Goal: Check status: Check status

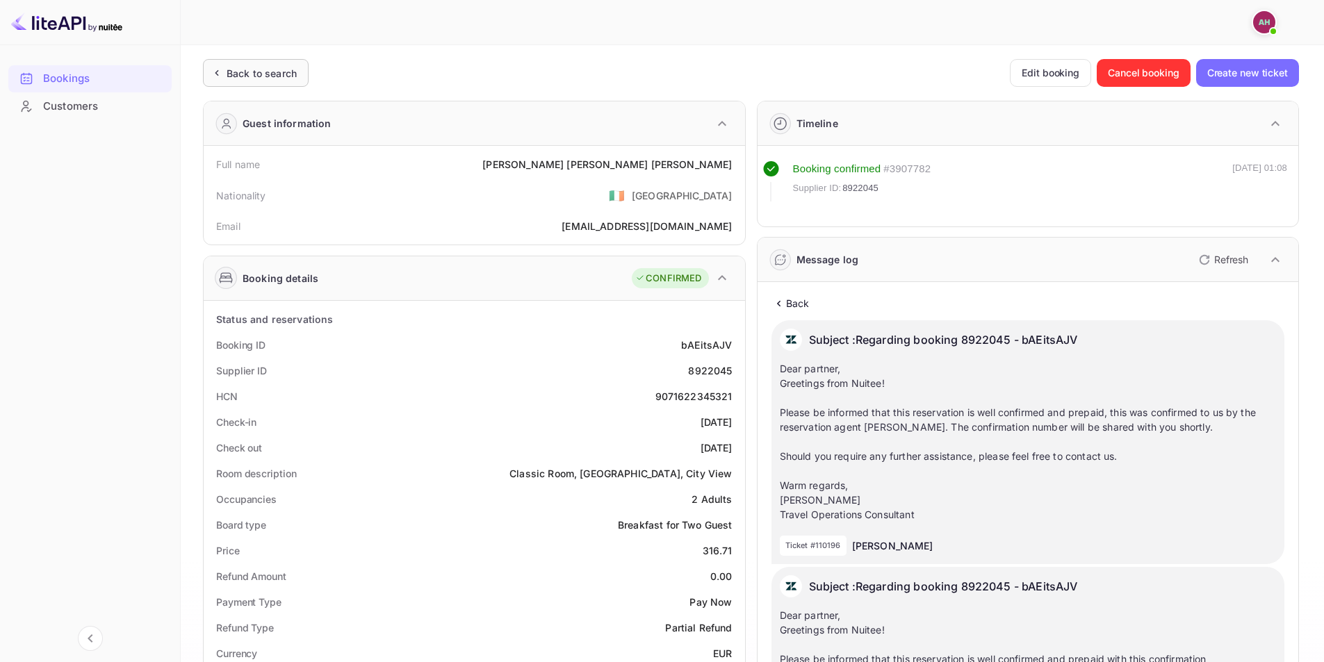
click at [240, 69] on div "Back to search" at bounding box center [262, 73] width 70 height 15
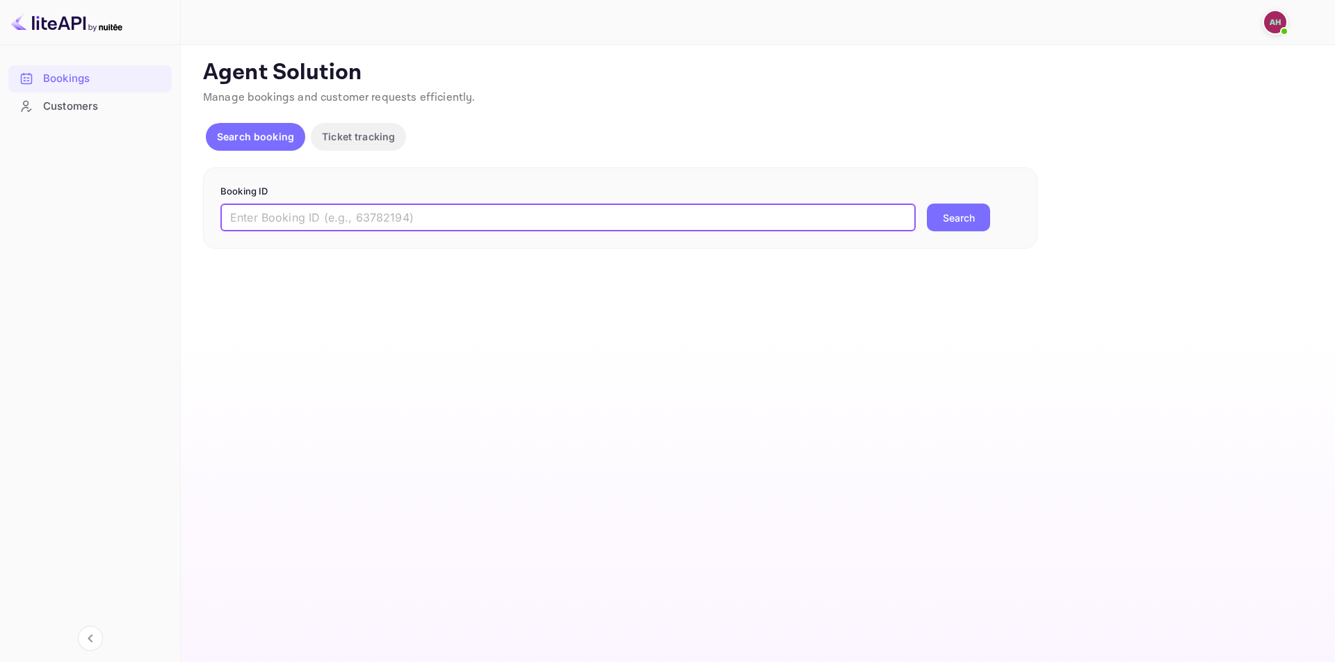
click at [318, 218] on input "text" at bounding box center [567, 218] width 695 height 28
type input "9078443"
click at [927, 204] on button "Search" at bounding box center [958, 218] width 63 height 28
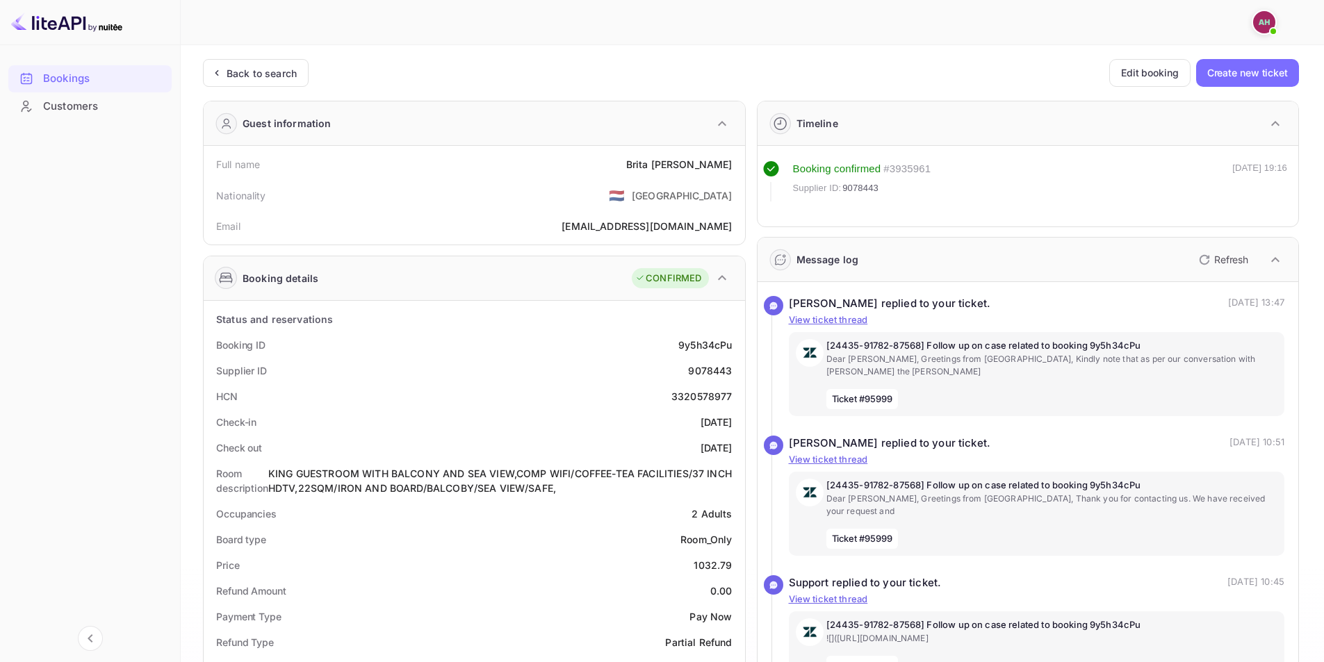
click at [853, 191] on span "9078443" at bounding box center [860, 188] width 36 height 14
copy span "9078443"
